Goal: Task Accomplishment & Management: Use online tool/utility

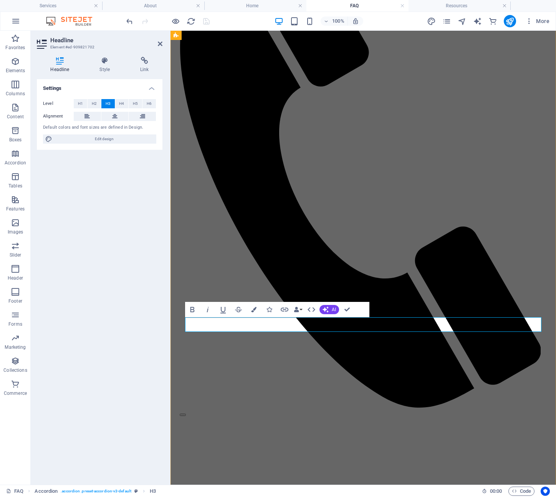
click at [159, 42] on icon at bounding box center [160, 44] width 5 height 6
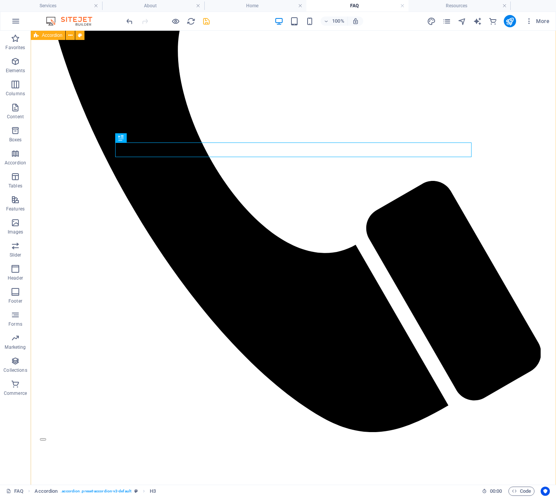
scroll to position [426, 0]
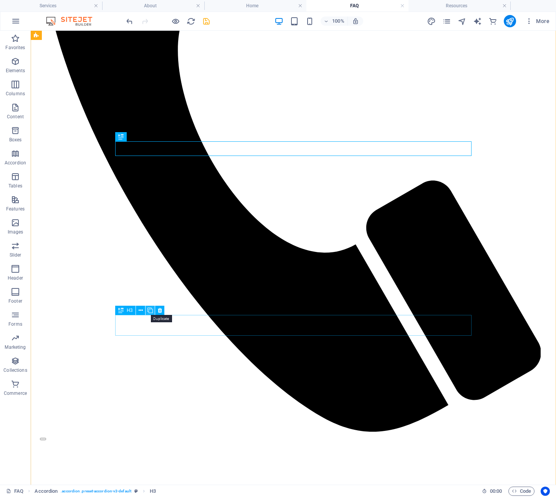
click at [149, 310] on icon at bounding box center [150, 311] width 5 height 8
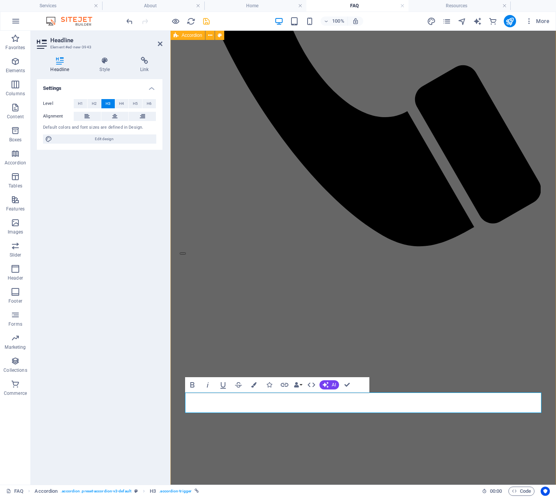
scroll to position [421, 0]
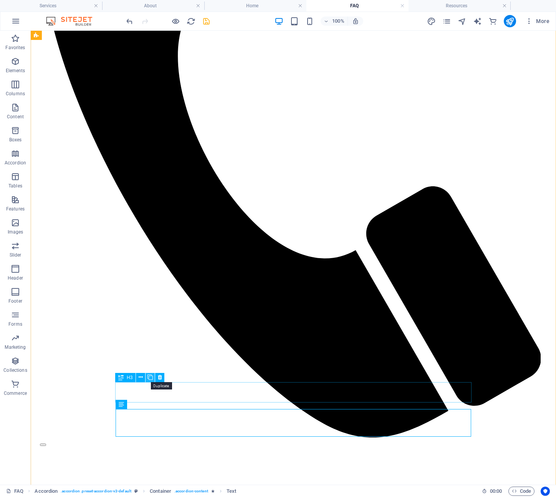
click at [150, 378] on icon at bounding box center [150, 377] width 5 height 8
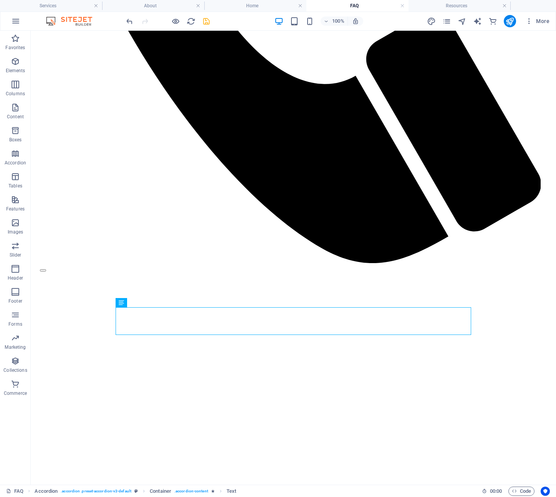
scroll to position [595, 0]
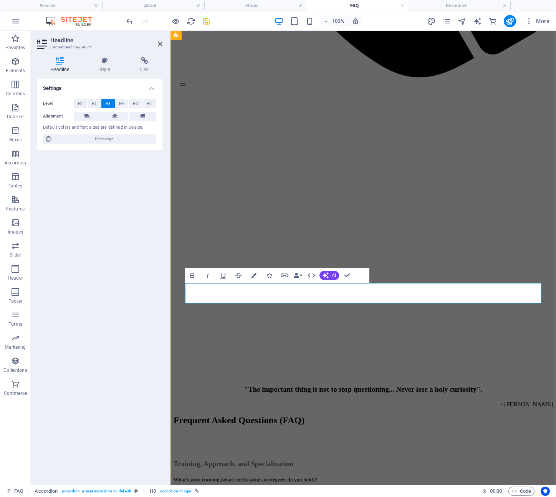
drag, startPoint x: 309, startPoint y: 294, endPoint x: 292, endPoint y: 294, distance: 17.3
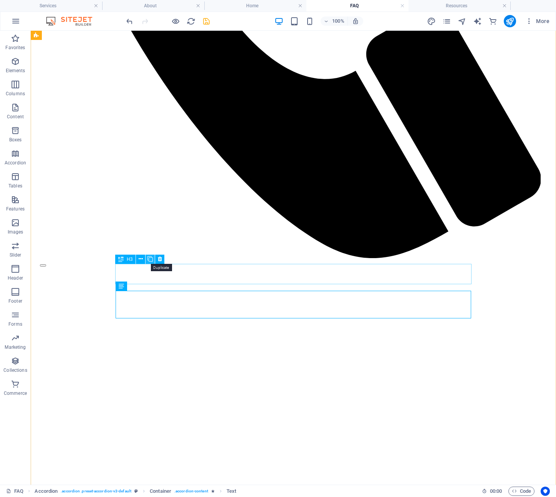
click at [150, 259] on icon at bounding box center [150, 259] width 5 height 8
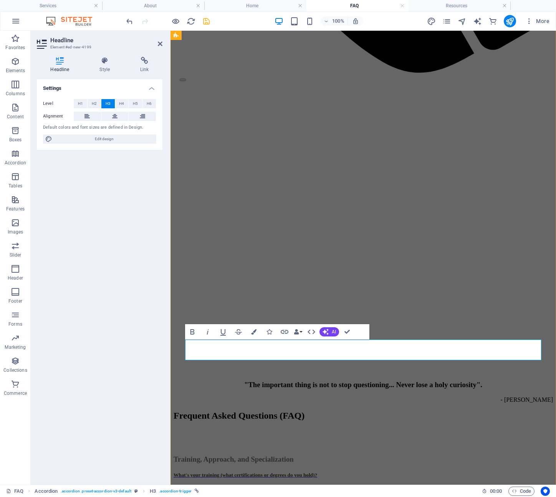
drag, startPoint x: 224, startPoint y: 351, endPoint x: 305, endPoint y: 348, distance: 80.7
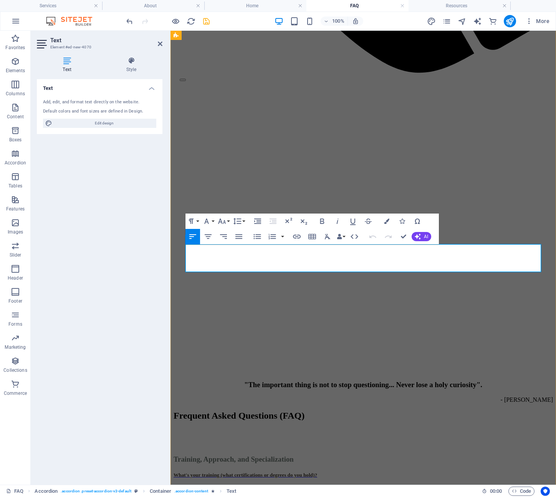
drag, startPoint x: 343, startPoint y: 269, endPoint x: 185, endPoint y: 250, distance: 159.0
drag, startPoint x: 315, startPoint y: 269, endPoint x: 187, endPoint y: 246, distance: 129.8
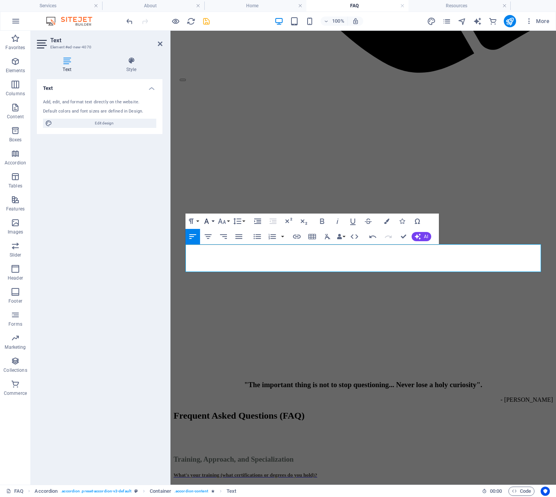
click at [213, 220] on button "Font Family" at bounding box center [208, 221] width 15 height 15
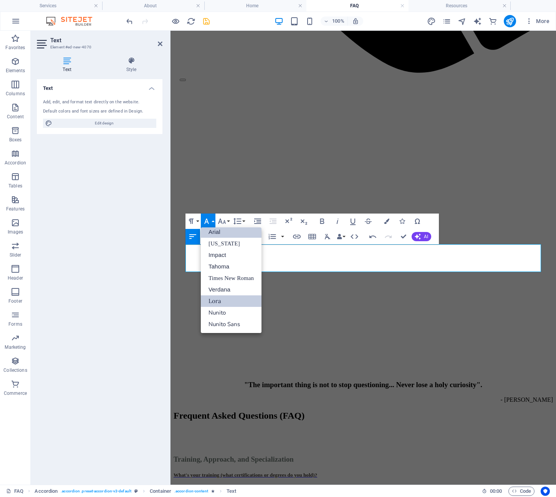
scroll to position [4, 0]
click at [222, 299] on link "Lora" at bounding box center [231, 301] width 61 height 12
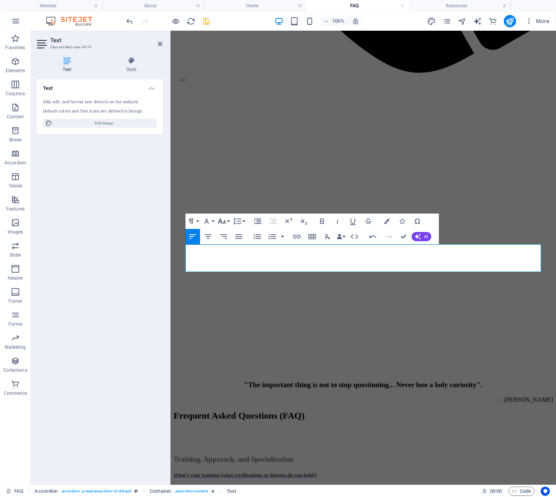
click at [229, 220] on button "Font Size" at bounding box center [223, 221] width 15 height 15
click at [230, 292] on link "14" at bounding box center [230, 294] width 28 height 12
click at [387, 221] on icon "button" at bounding box center [386, 221] width 5 height 5
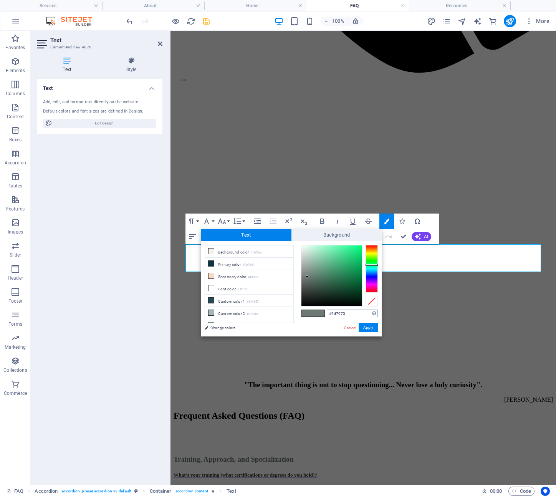
drag, startPoint x: 331, startPoint y: 315, endPoint x: 355, endPoint y: 312, distance: 24.5
click at [355, 313] on input "#6d7973" at bounding box center [352, 314] width 51 height 8
type input "#3f3931"
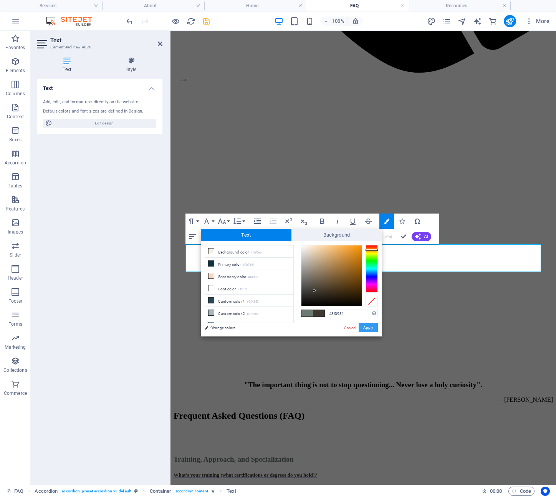
click at [371, 328] on button "Apply" at bounding box center [368, 327] width 19 height 9
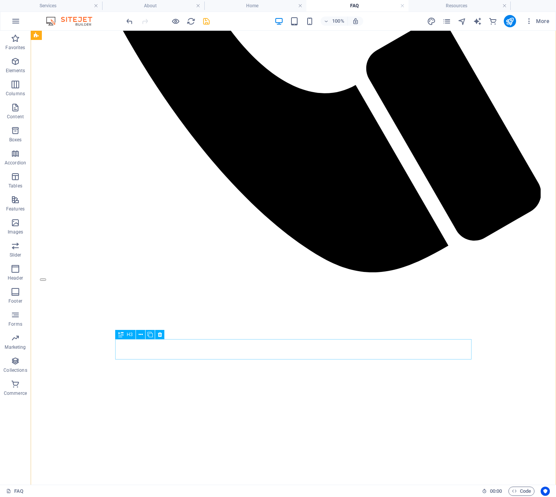
scroll to position [587, 0]
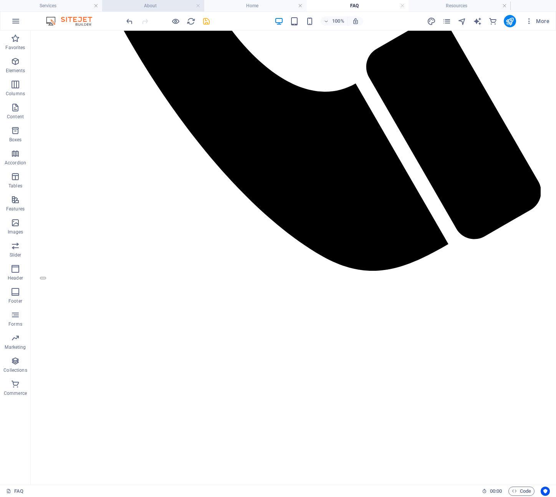
click at [152, 5] on h4 "About" at bounding box center [153, 6] width 102 height 8
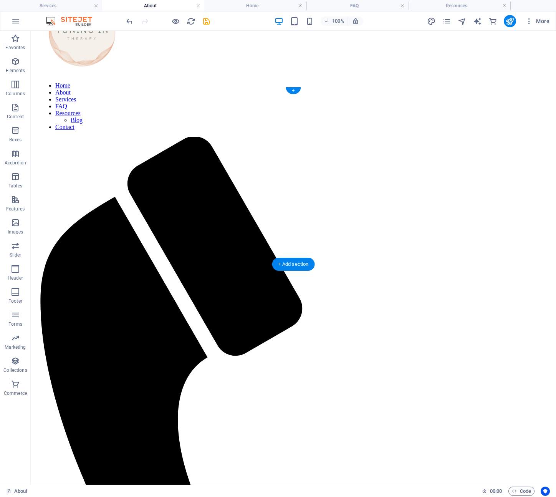
scroll to position [23, 0]
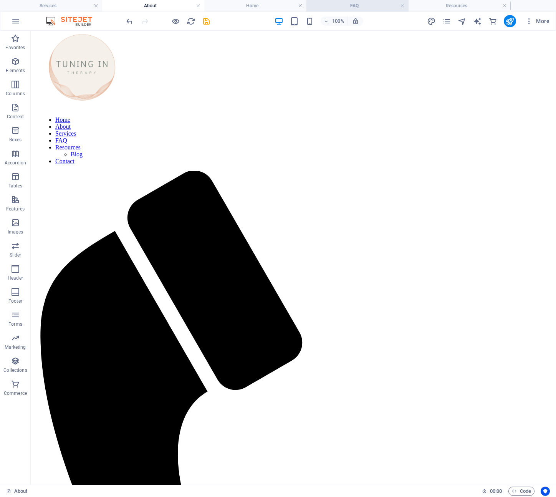
click at [360, 5] on h4 "FAQ" at bounding box center [358, 6] width 102 height 8
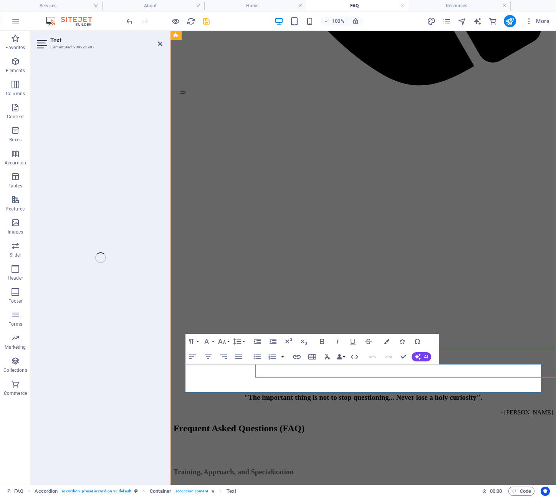
scroll to position [602, 0]
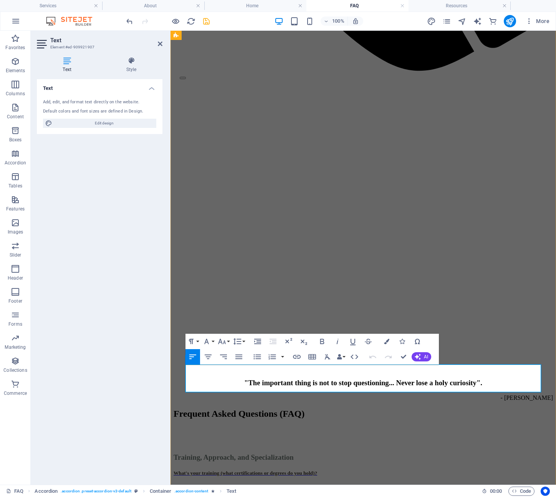
drag, startPoint x: 341, startPoint y: 388, endPoint x: 183, endPoint y: 370, distance: 159.8
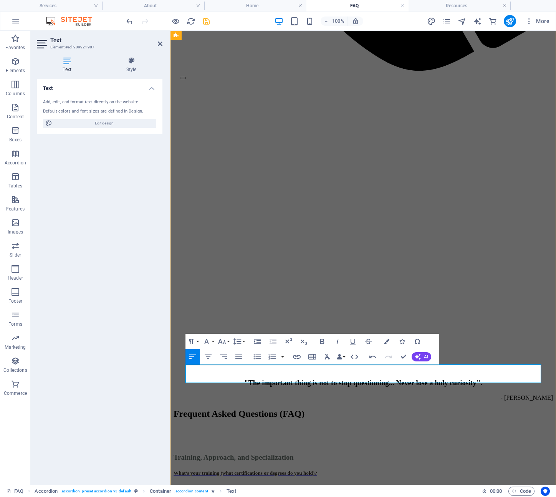
drag, startPoint x: 414, startPoint y: 379, endPoint x: 218, endPoint y: 373, distance: 196.0
click at [388, 342] on icon "button" at bounding box center [386, 341] width 5 height 5
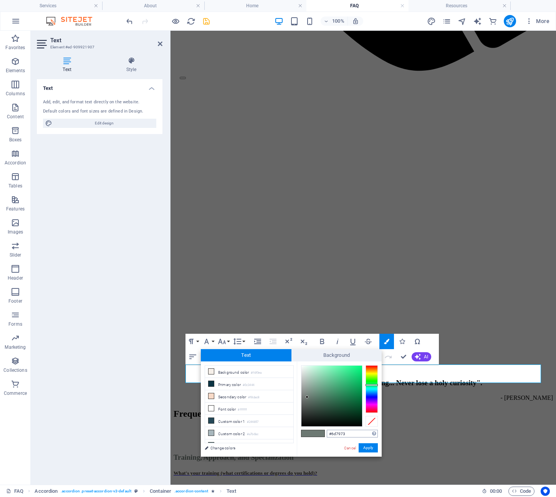
drag, startPoint x: 332, startPoint y: 434, endPoint x: 356, endPoint y: 429, distance: 24.7
click at [356, 430] on input "#6d7973" at bounding box center [352, 434] width 51 height 8
type input "3"
type input "#3f3931"
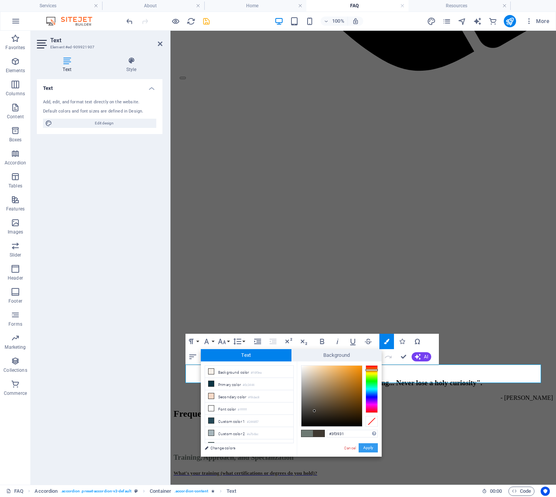
click at [365, 449] on button "Apply" at bounding box center [368, 447] width 19 height 9
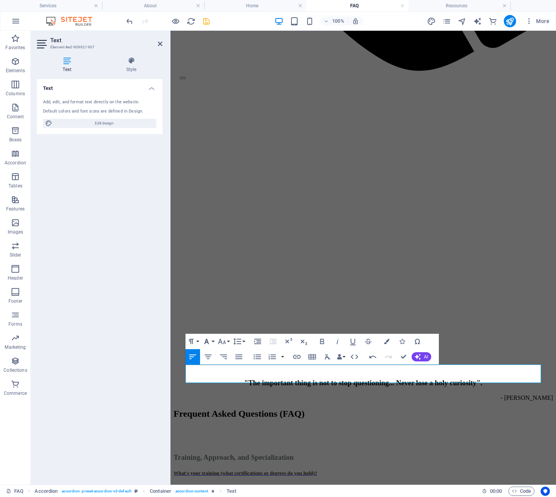
click at [212, 341] on button "Font Family" at bounding box center [208, 341] width 15 height 15
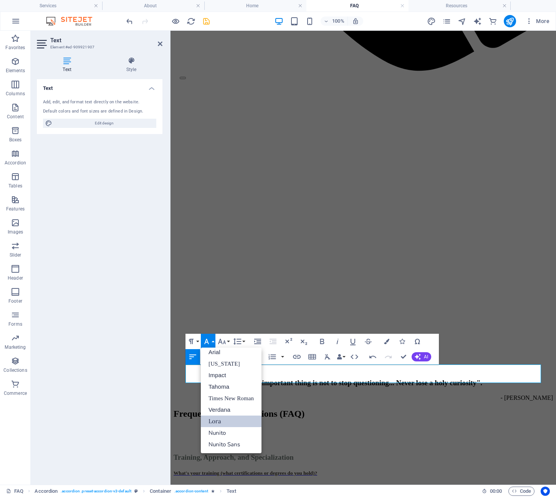
scroll to position [4, 0]
click at [212, 341] on button "Font Family" at bounding box center [208, 341] width 15 height 15
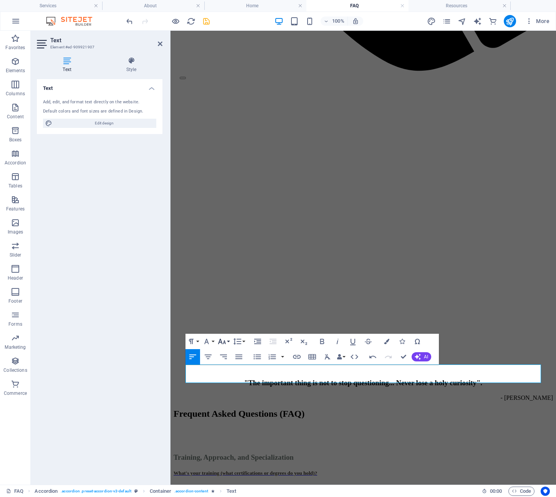
click at [221, 341] on icon "button" at bounding box center [221, 341] width 9 height 9
click at [230, 416] on link "14" at bounding box center [230, 414] width 28 height 12
click at [146, 390] on div "Text Add, edit, and format text directly on the website. Default colors and fon…" at bounding box center [100, 278] width 126 height 399
click at [147, 389] on div "Text Add, edit, and format text directly on the website. Default colors and fon…" at bounding box center [100, 278] width 126 height 399
drag, startPoint x: 204, startPoint y: 19, endPoint x: 198, endPoint y: 22, distance: 6.4
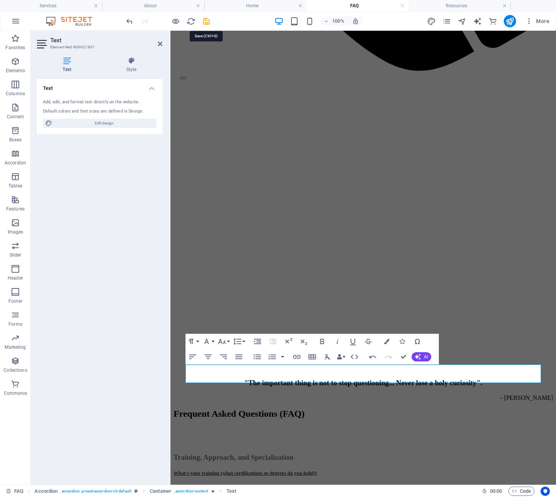
click at [204, 19] on icon "save" at bounding box center [206, 21] width 9 height 9
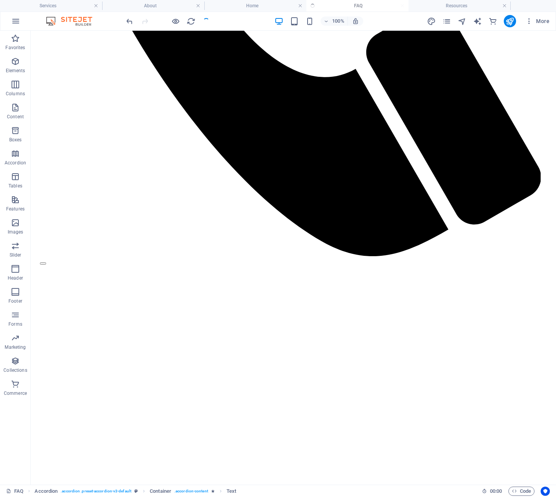
scroll to position [718, 0]
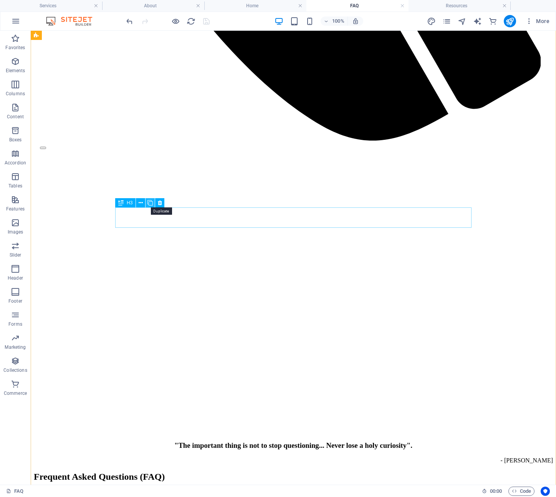
click at [151, 203] on icon at bounding box center [150, 203] width 5 height 8
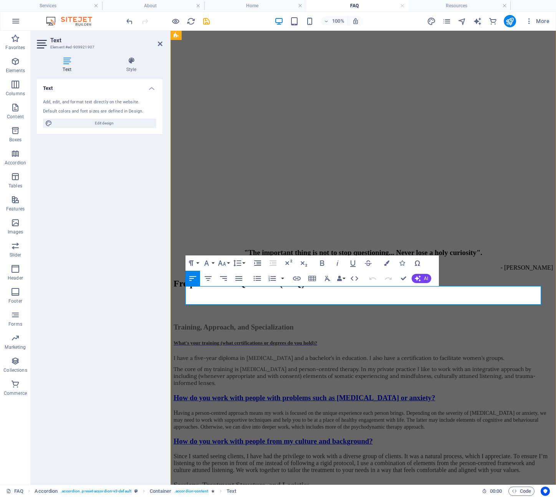
drag, startPoint x: 337, startPoint y: 301, endPoint x: 183, endPoint y: 293, distance: 154.2
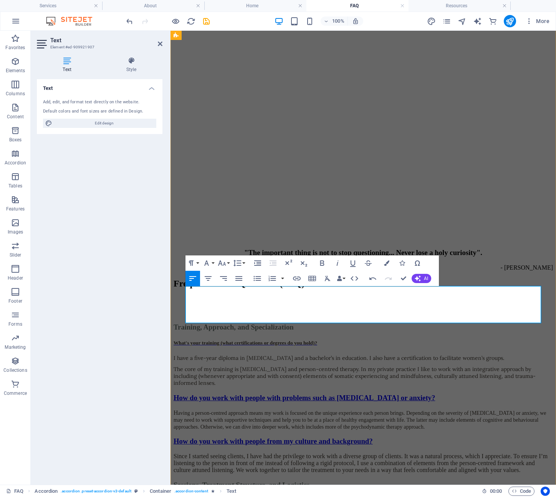
scroll to position [2377, 6]
drag, startPoint x: 255, startPoint y: 314, endPoint x: 189, endPoint y: 290, distance: 70.4
click at [385, 263] on icon "button" at bounding box center [386, 262] width 5 height 5
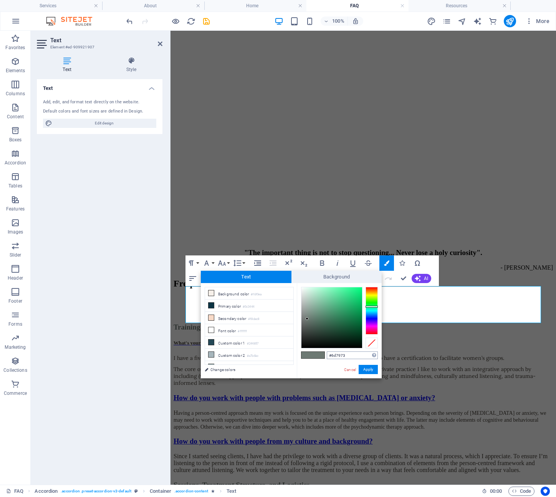
drag, startPoint x: 332, startPoint y: 356, endPoint x: 364, endPoint y: 353, distance: 31.6
click at [363, 353] on input "#6d7973" at bounding box center [352, 355] width 51 height 8
type input "#3f3931"
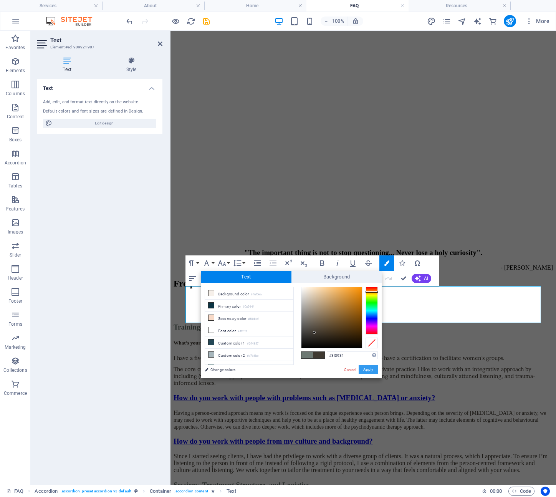
click at [367, 371] on button "Apply" at bounding box center [368, 369] width 19 height 9
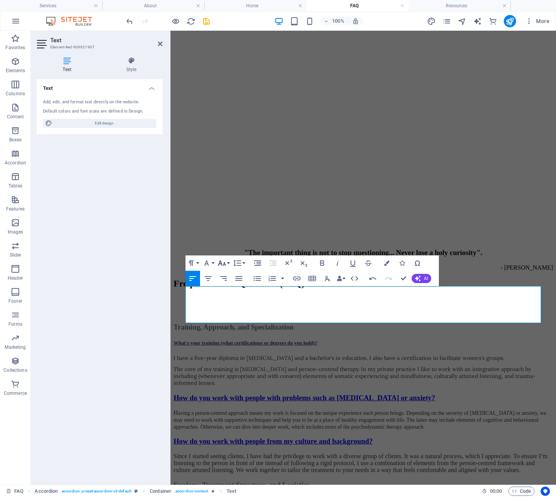
click at [225, 264] on icon "button" at bounding box center [222, 262] width 8 height 5
click at [229, 338] on link "14" at bounding box center [230, 336] width 28 height 12
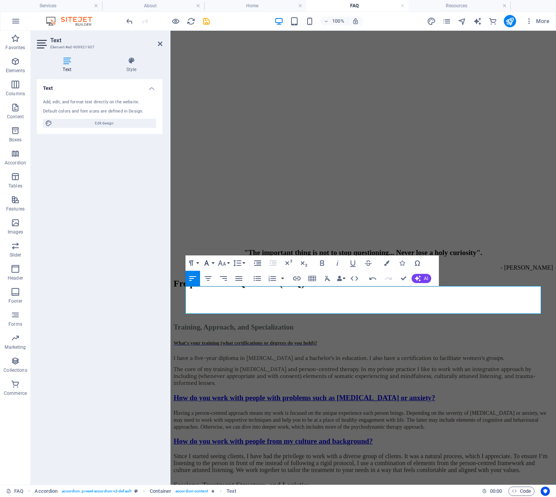
click at [208, 264] on icon "button" at bounding box center [206, 262] width 5 height 5
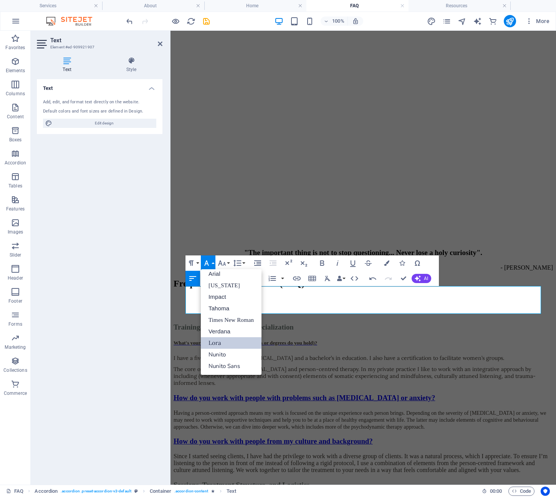
scroll to position [4, 0]
click at [222, 341] on link "Lora" at bounding box center [231, 343] width 61 height 12
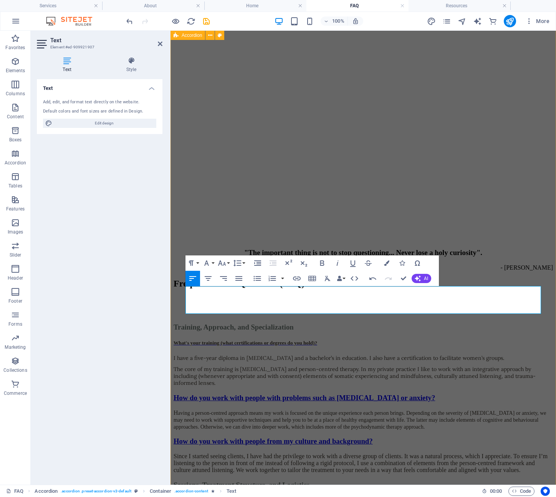
scroll to position [2377, 6]
click at [148, 271] on div "Text Add, edit, and format text directly on the website. Default colors and fon…" at bounding box center [100, 278] width 126 height 399
click at [159, 43] on icon at bounding box center [160, 44] width 5 height 6
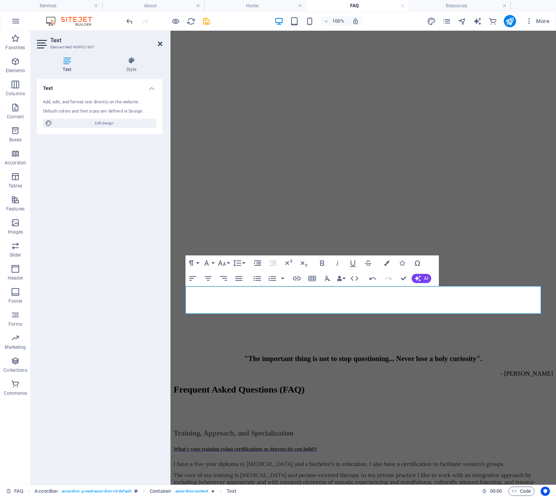
scroll to position [848, 0]
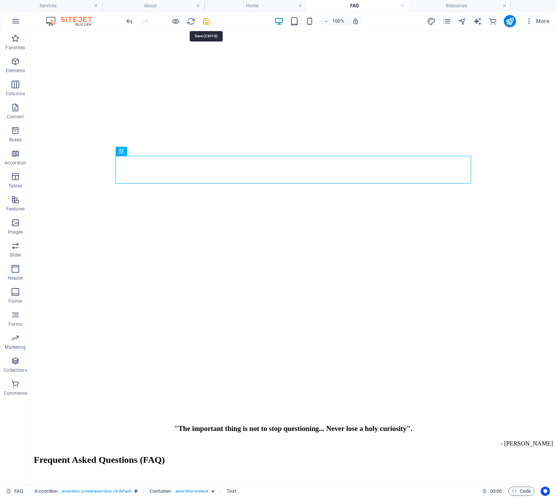
click at [210, 22] on icon "save" at bounding box center [206, 21] width 9 height 9
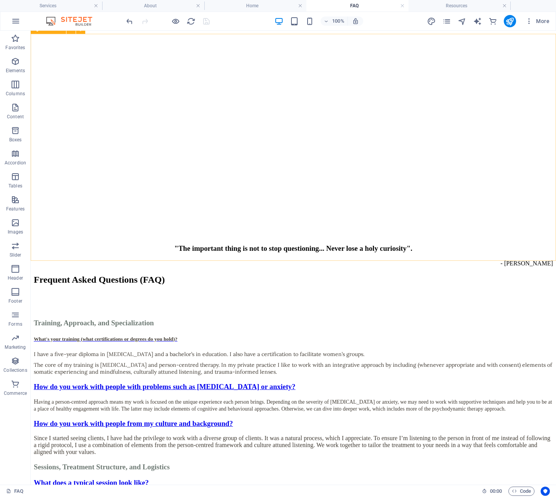
scroll to position [914, 0]
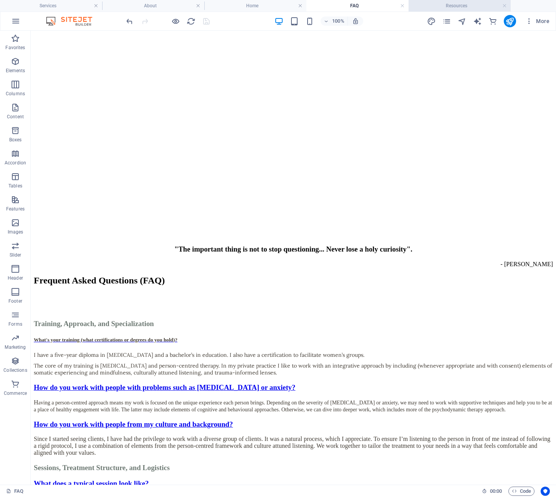
click at [446, 5] on h4 "Resources" at bounding box center [460, 6] width 102 height 8
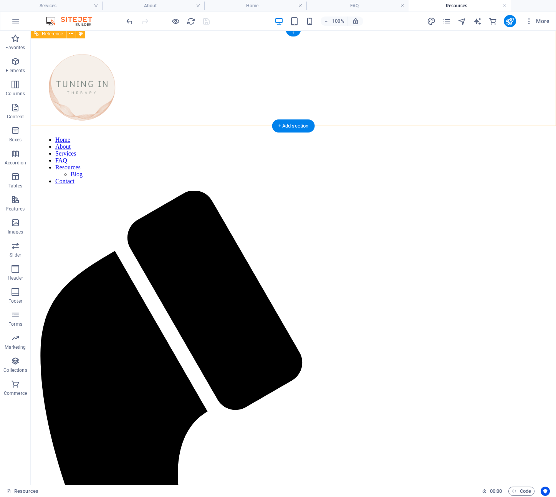
scroll to position [3, 0]
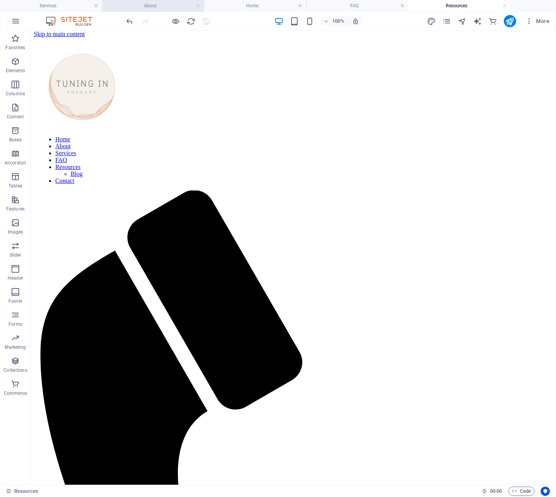
click at [172, 6] on h4 "About" at bounding box center [153, 6] width 102 height 8
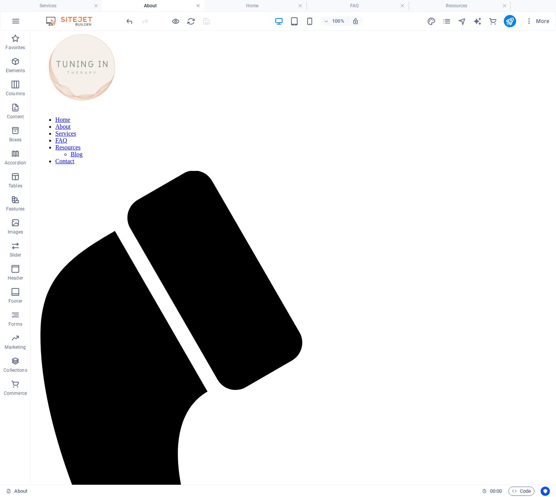
click at [199, 7] on link at bounding box center [198, 5] width 5 height 7
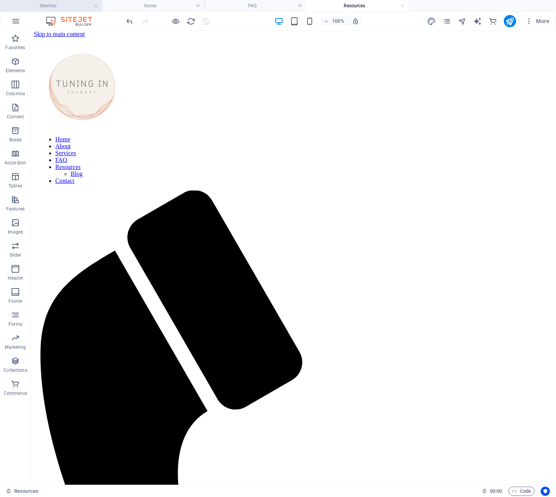
click at [65, 6] on h4 "Services" at bounding box center [51, 6] width 102 height 8
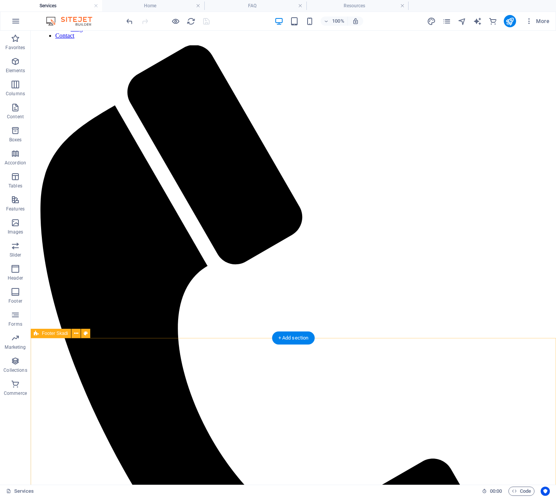
scroll to position [149, 0]
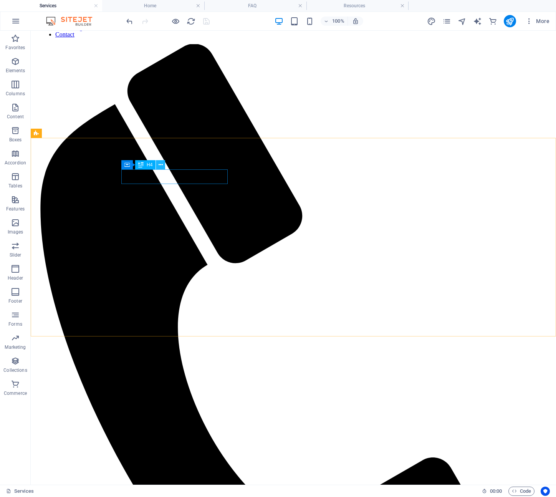
click at [160, 167] on icon at bounding box center [161, 165] width 4 height 8
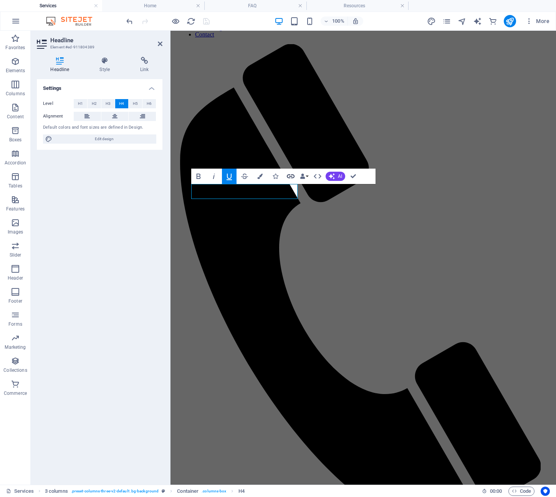
click at [291, 177] on icon "button" at bounding box center [291, 176] width 8 height 4
click at [83, 104] on span "Page" at bounding box center [84, 103] width 13 height 9
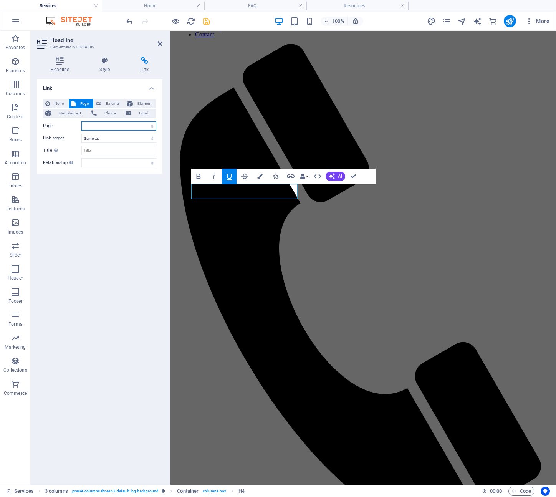
click at [81, 121] on select "Home / About Services -- Trauma -- Grief and Loss -- [MEDICAL_DATA] -- Relation…" at bounding box center [118, 125] width 75 height 9
select select "4"
click option "-- Trauma" at bounding box center [0, 0] width 0 height 0
click option "Same tab" at bounding box center [0, 0] width 0 height 0
click at [206, 21] on icon "save" at bounding box center [206, 21] width 9 height 9
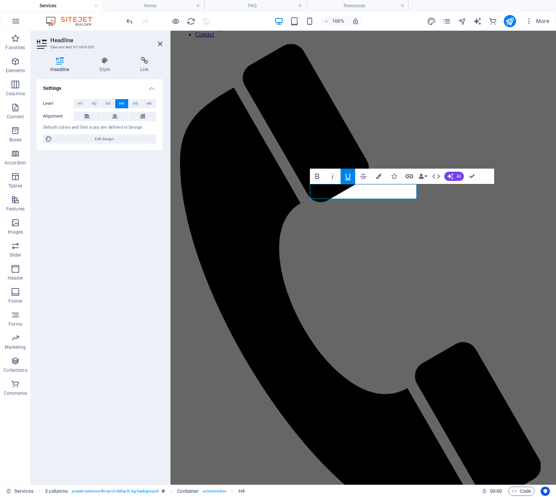
click at [409, 177] on icon "button" at bounding box center [409, 176] width 9 height 9
click at [82, 103] on span "Page" at bounding box center [84, 103] width 13 height 9
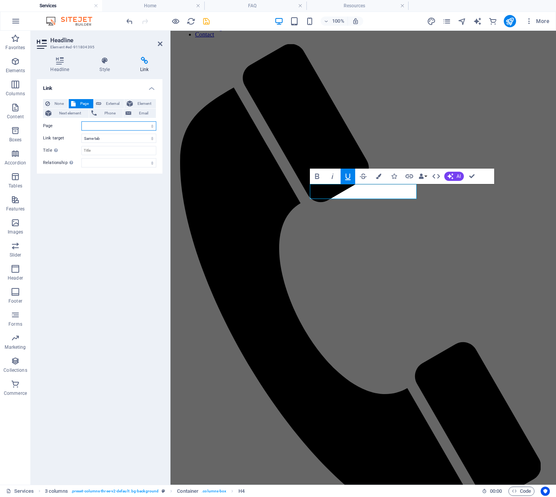
click at [81, 121] on select "Home / About Services -- Trauma -- Grief and Loss -- [MEDICAL_DATA] -- Relation…" at bounding box center [118, 125] width 75 height 9
select select "5"
click option "-- Grief and Loss" at bounding box center [0, 0] width 0 height 0
click at [206, 23] on icon "save" at bounding box center [206, 21] width 9 height 9
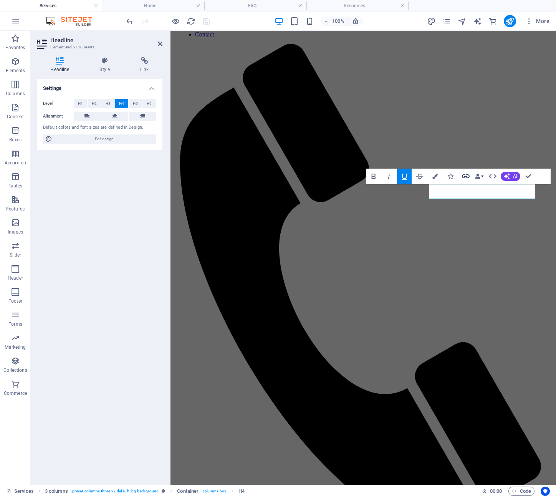
click at [464, 178] on icon "button" at bounding box center [465, 176] width 9 height 9
click at [80, 104] on span "Page" at bounding box center [84, 103] width 13 height 9
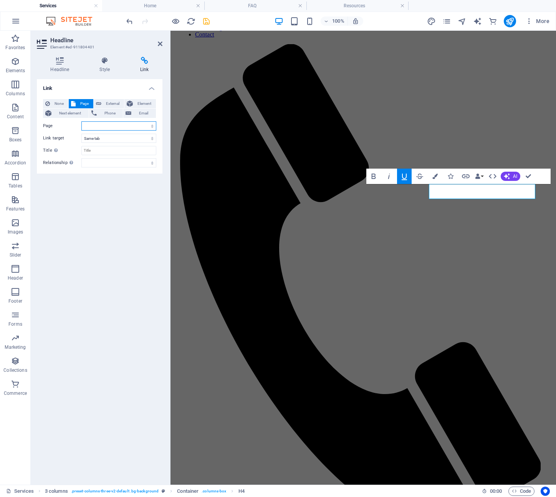
click at [81, 121] on select "Home / About Services -- Trauma -- Grief and Loss -- [MEDICAL_DATA] -- Relation…" at bounding box center [118, 125] width 75 height 9
select select "6"
click option "-- [MEDICAL_DATA]" at bounding box center [0, 0] width 0 height 0
click at [208, 22] on icon "save" at bounding box center [206, 21] width 9 height 9
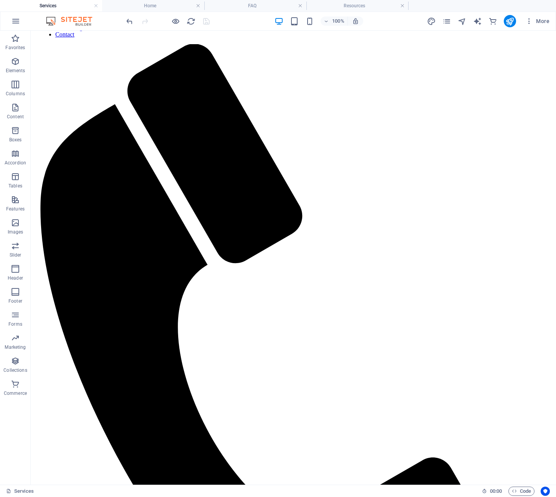
click at [255, 7] on h4 "FAQ" at bounding box center [255, 6] width 102 height 8
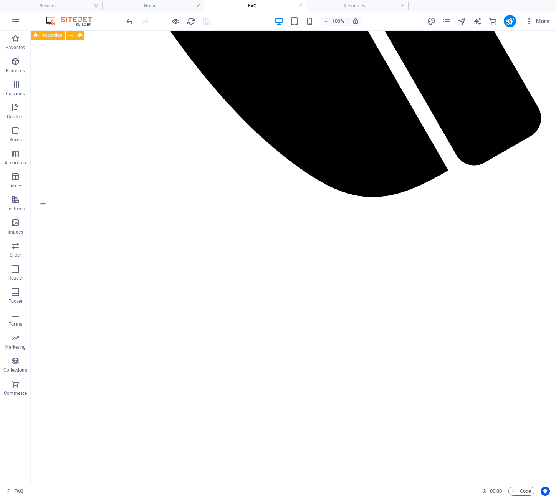
scroll to position [659, 0]
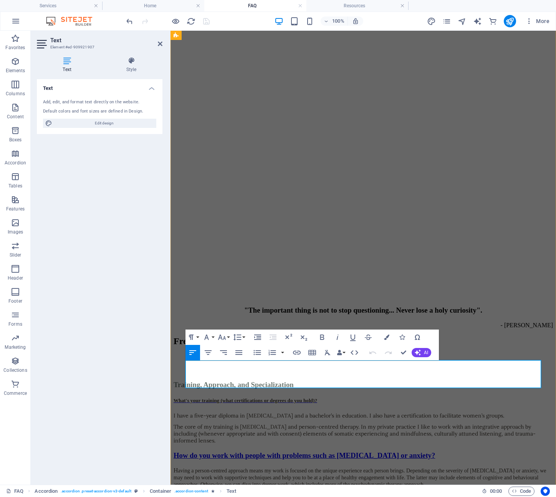
scroll to position [658, 0]
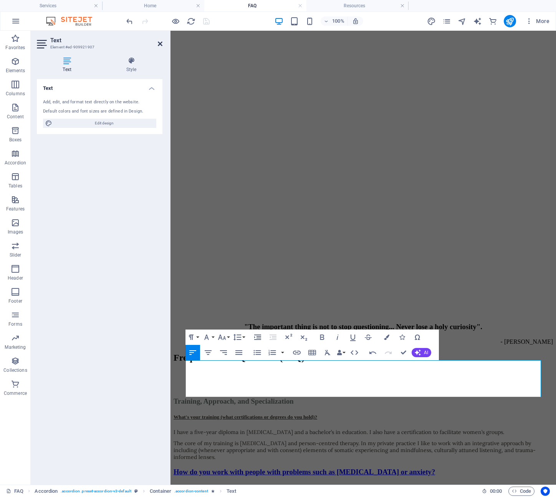
click at [159, 44] on icon at bounding box center [160, 44] width 5 height 6
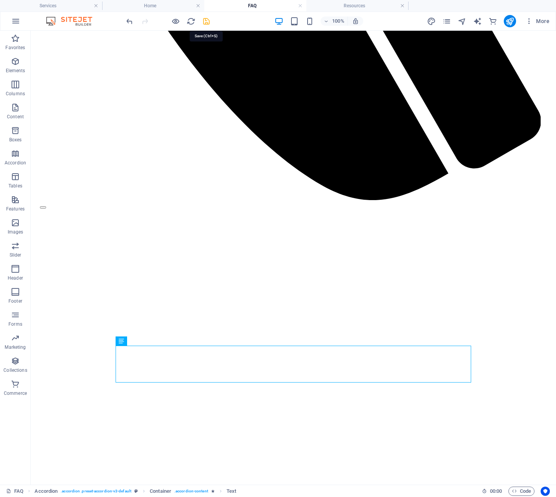
click at [206, 21] on icon "save" at bounding box center [206, 21] width 9 height 9
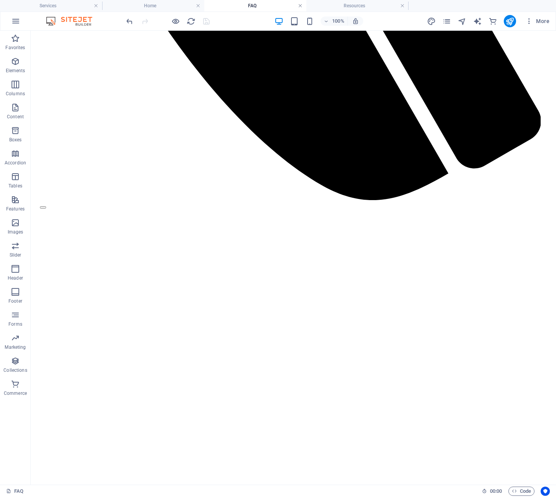
click at [299, 5] on link at bounding box center [300, 5] width 5 height 7
